Goal: Information Seeking & Learning: Check status

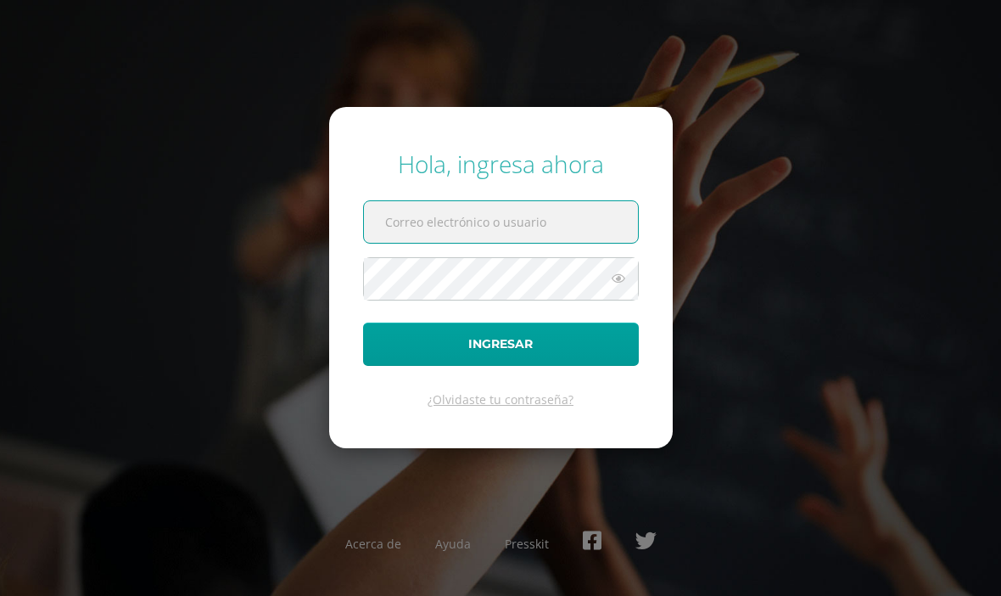
click at [524, 243] on input "text" at bounding box center [501, 222] width 274 height 42
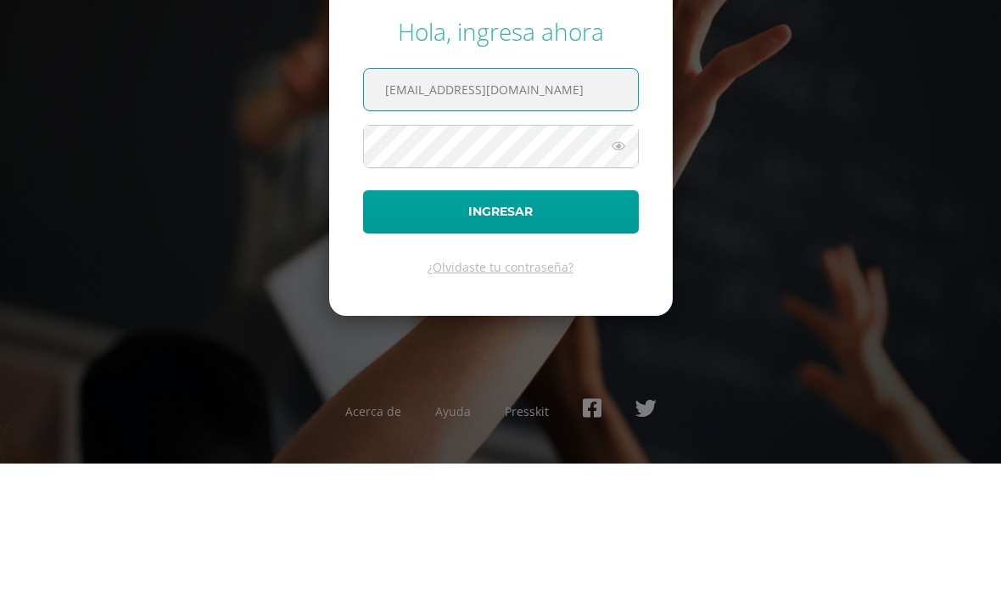
type input "20190140@liceoguatemala.edu.gt"
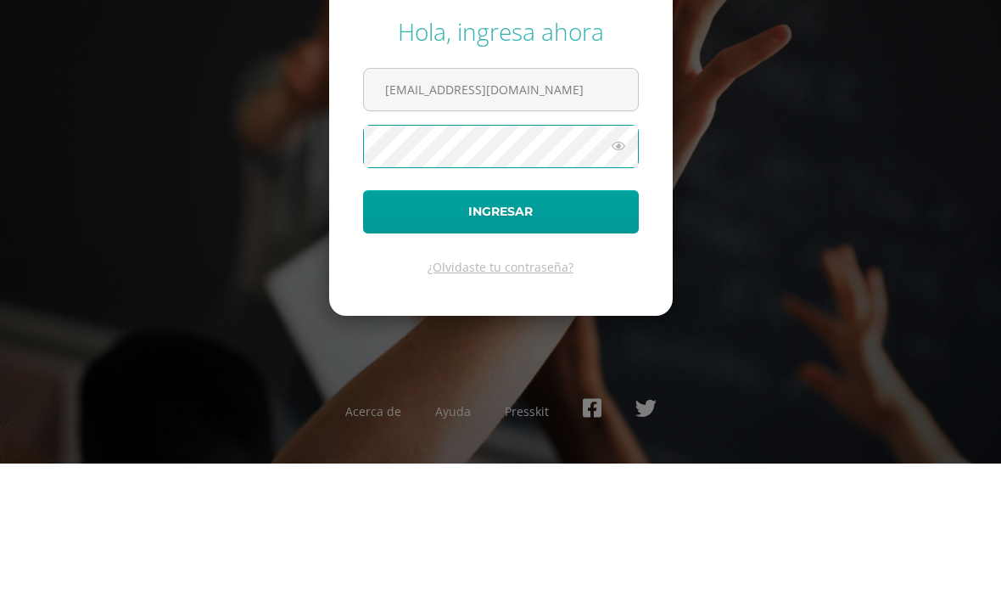
click at [619, 268] on icon at bounding box center [619, 278] width 22 height 20
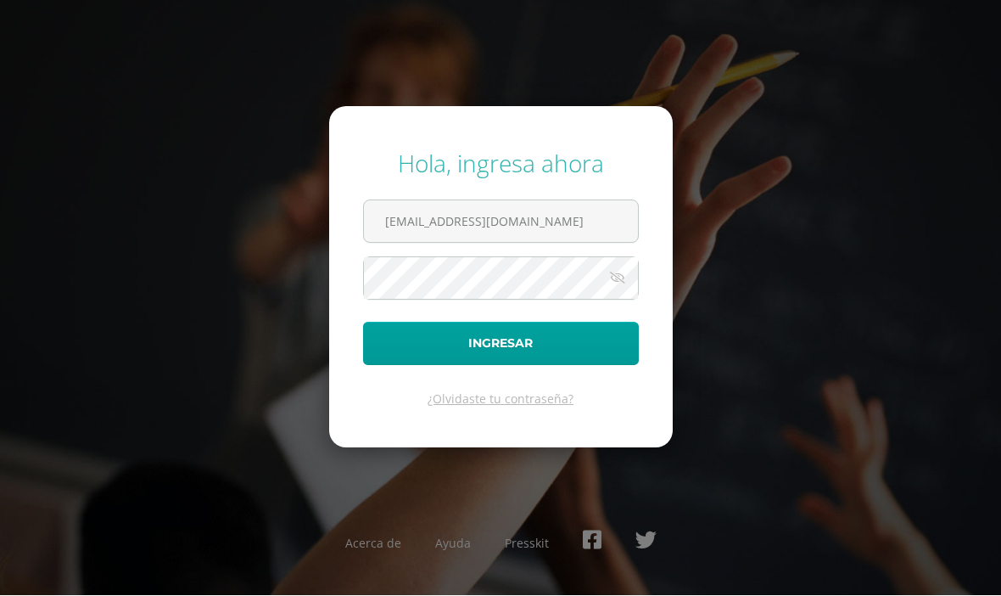
click at [577, 221] on form "Hola, ingresa ahora 20190140@liceoguatemala.edu.gt Ingresar ¿Olvidaste tu contr…" at bounding box center [501, 277] width 344 height 341
click at [576, 221] on form "Hola, ingresa ahora 20190140@liceoguatemala.edu.gt Ingresar ¿Olvidaste tu contr…" at bounding box center [501, 277] width 344 height 341
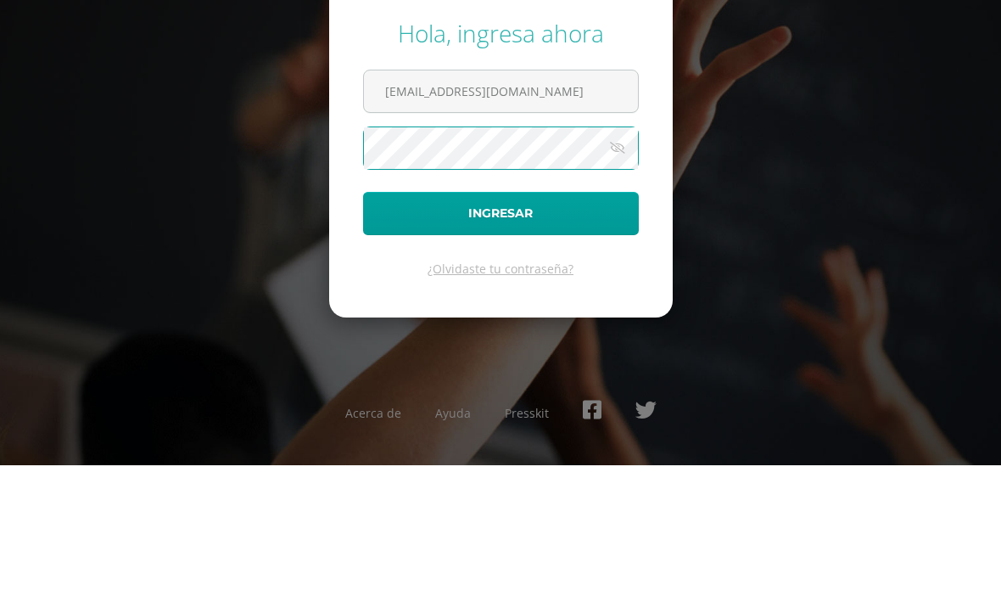
click at [385, 322] on button "Ingresar" at bounding box center [501, 343] width 276 height 43
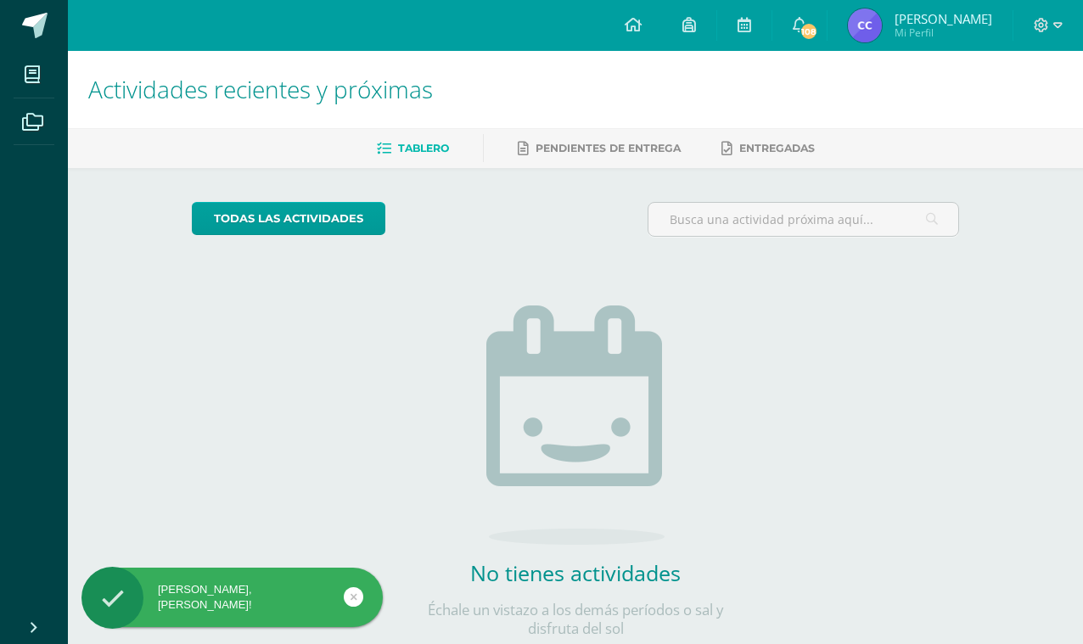
click at [804, 36] on span "108" at bounding box center [808, 31] width 19 height 19
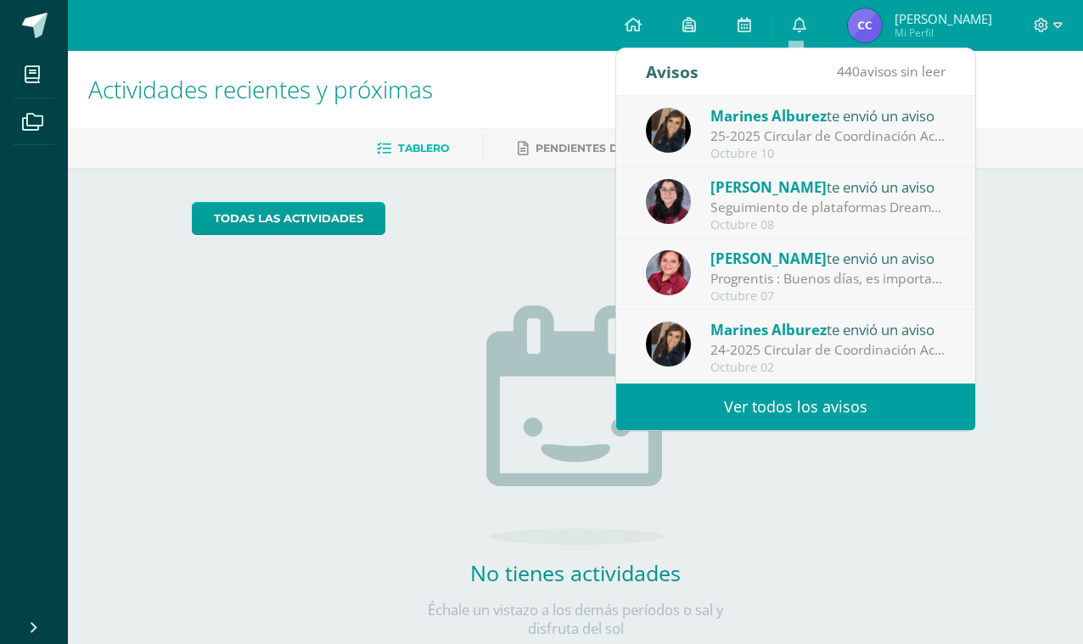
click at [755, 36] on link at bounding box center [744, 25] width 54 height 51
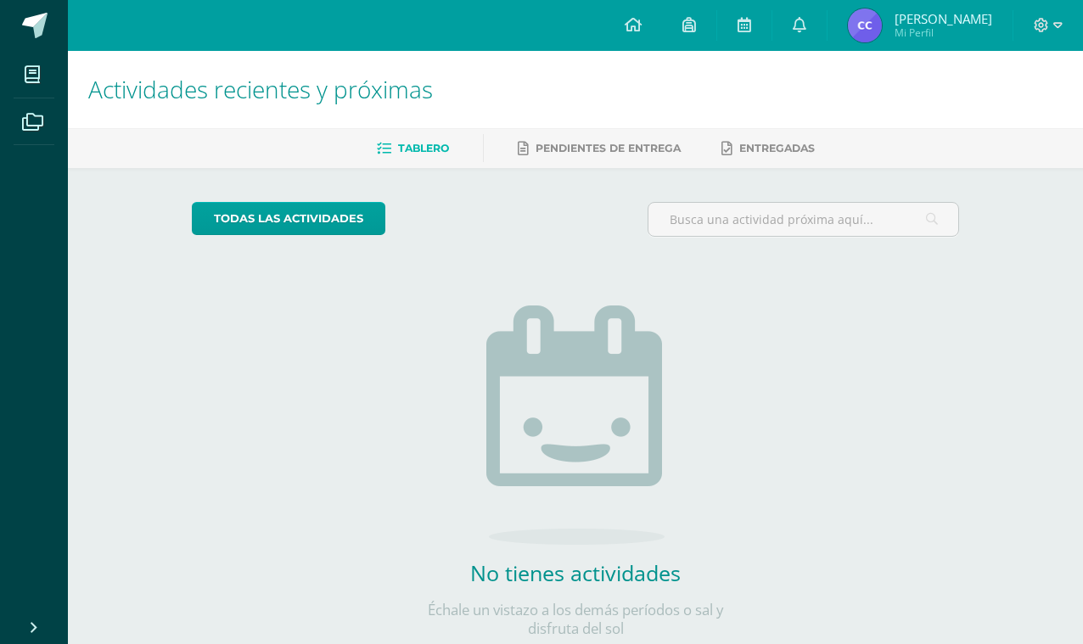
click at [691, 31] on icon at bounding box center [689, 24] width 14 height 15
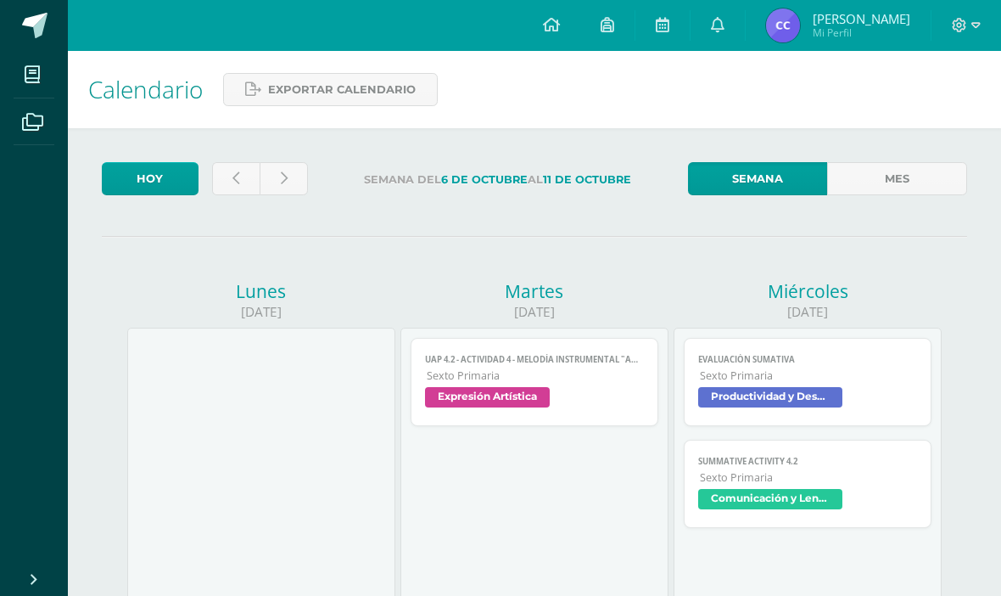
click at [566, 38] on link at bounding box center [552, 25] width 58 height 51
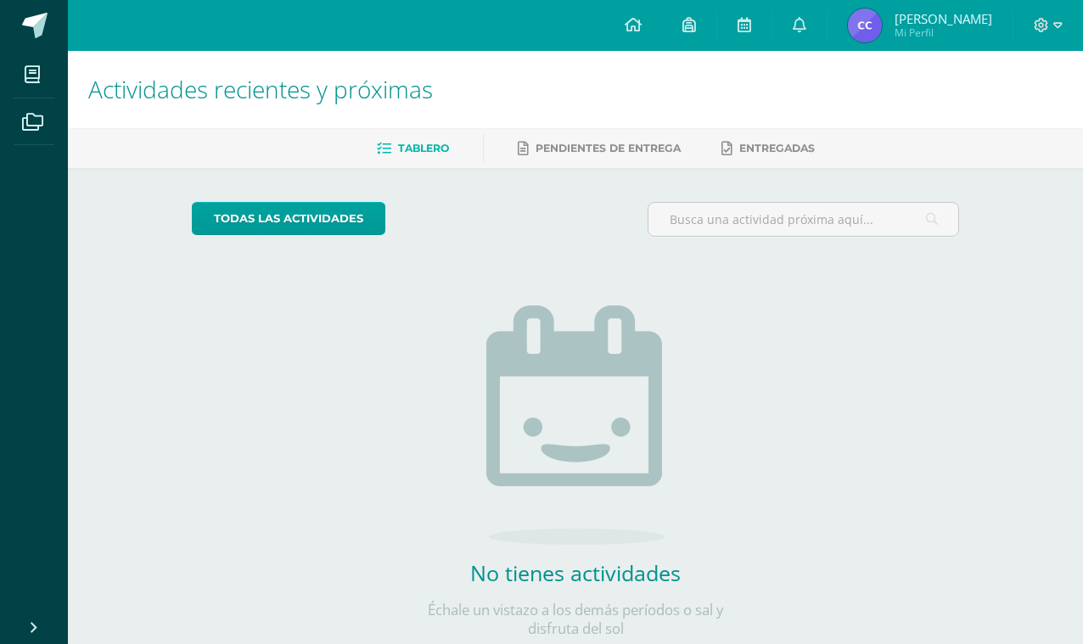
click at [915, 13] on span "[PERSON_NAME]" at bounding box center [943, 18] width 98 height 17
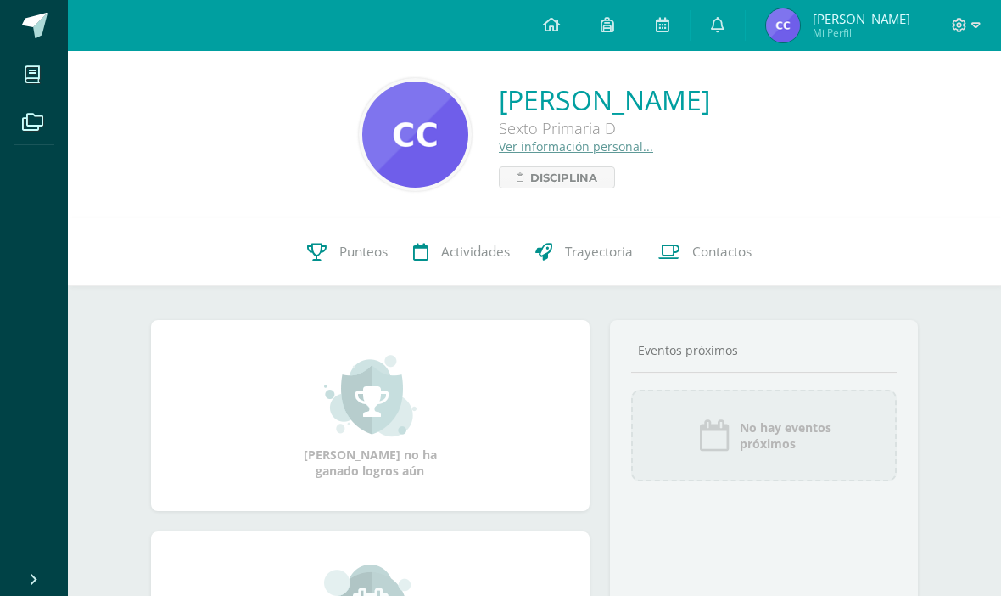
click at [367, 239] on link "Punteos" at bounding box center [347, 252] width 106 height 68
